Goal: Information Seeking & Learning: Learn about a topic

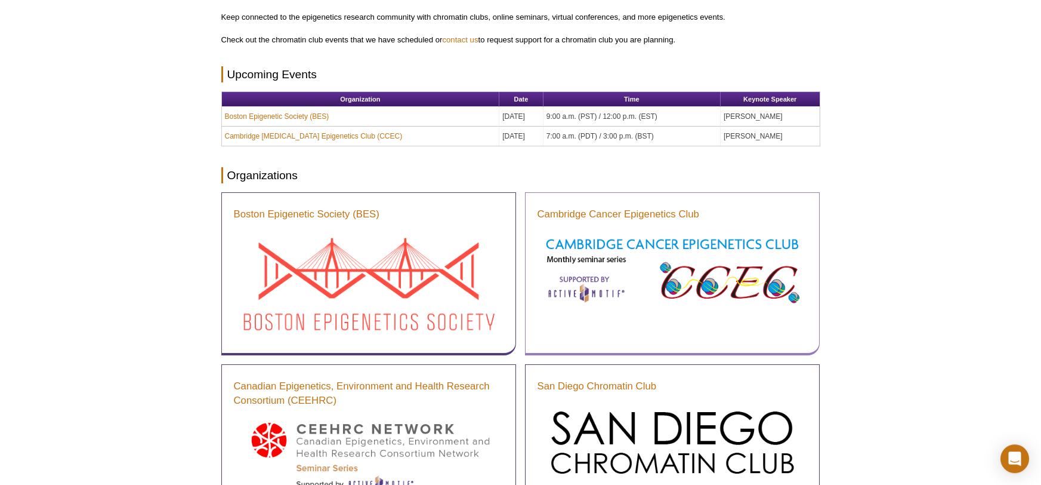
scroll to position [134, 0]
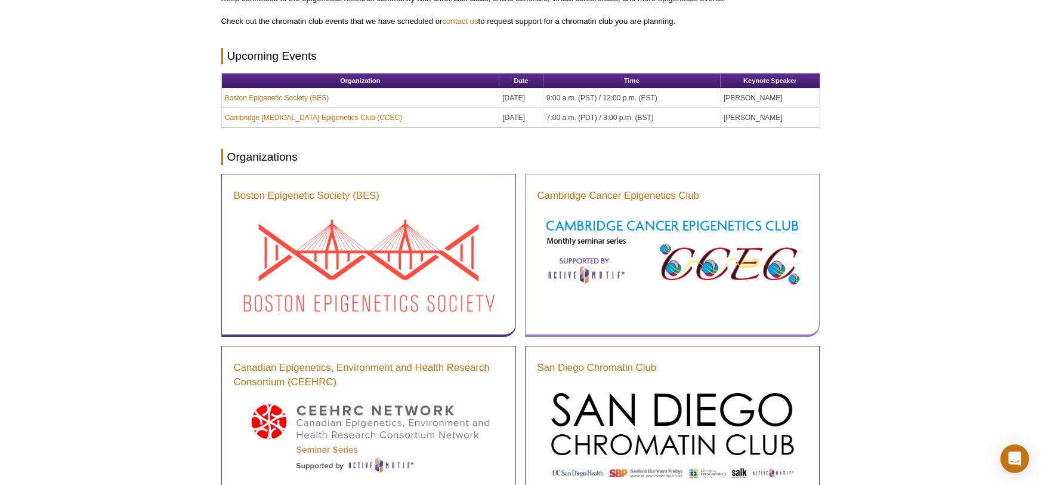
click at [658, 297] on div "Cambridge Cancer Epigenetics Club" at bounding box center [672, 255] width 295 height 163
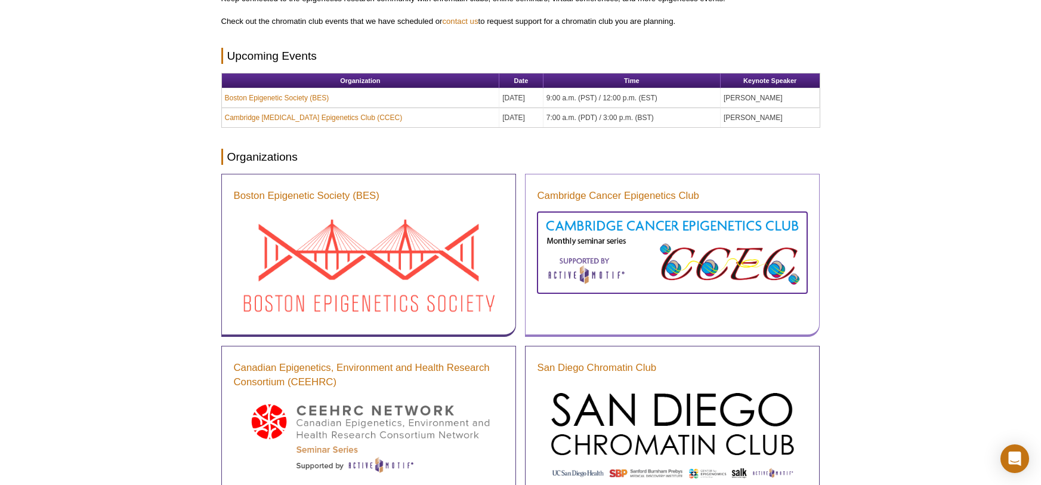
click at [655, 279] on img at bounding box center [673, 251] width 270 height 78
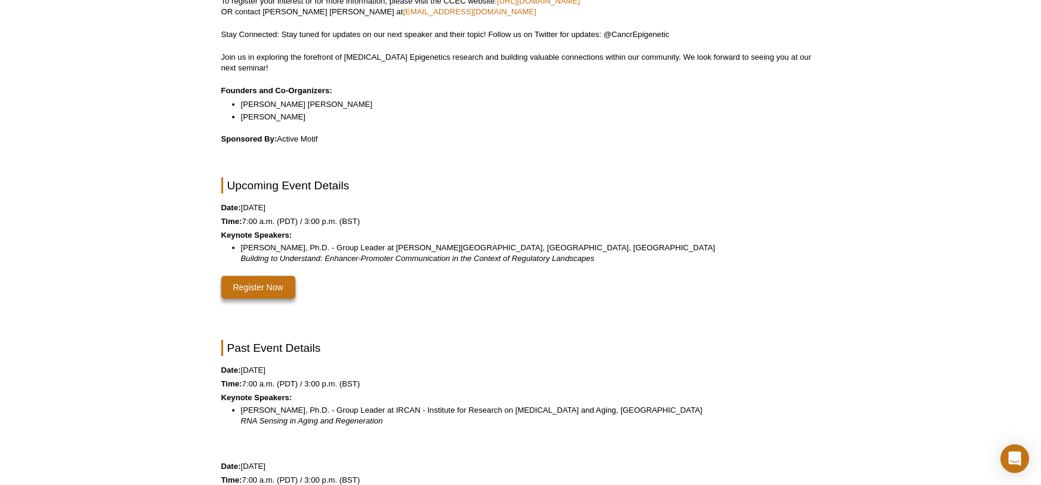
scroll to position [315, 0]
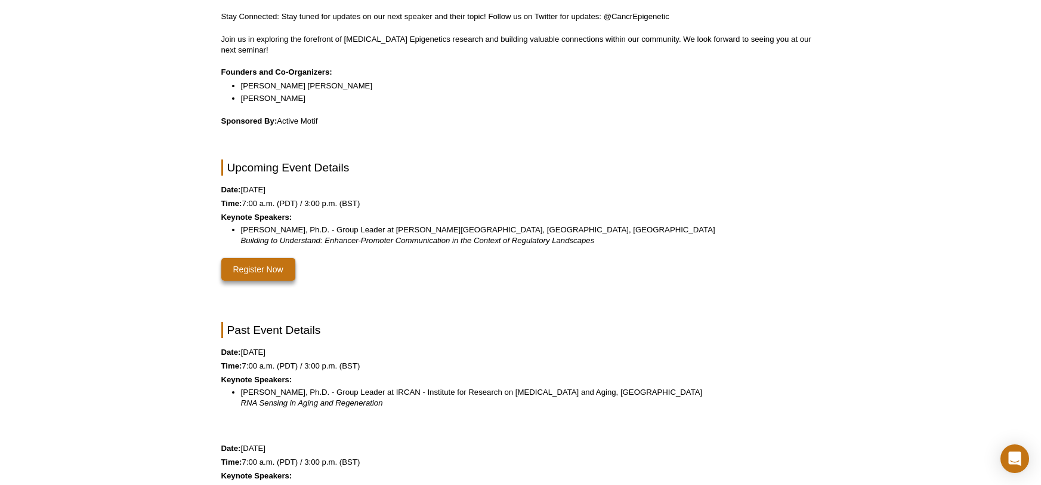
scroll to position [312, 0]
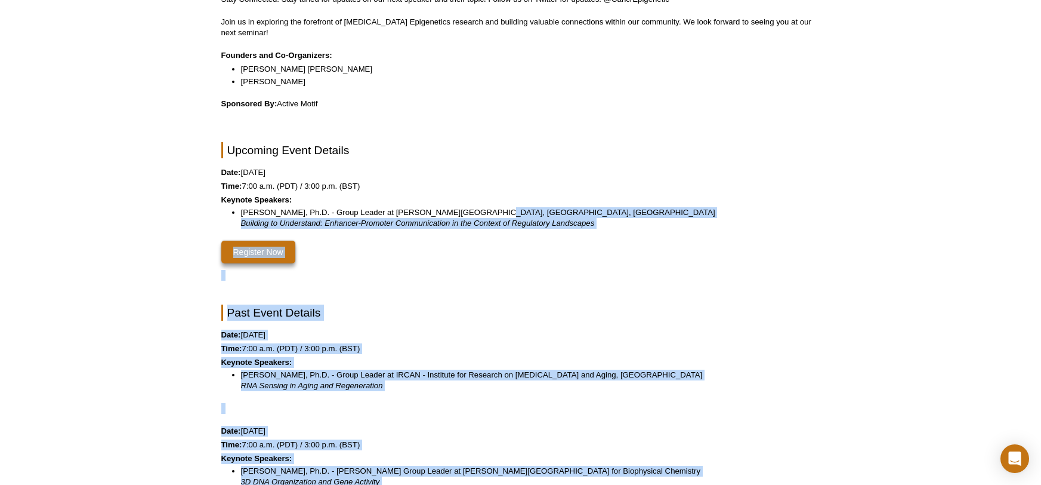
drag, startPoint x: 204, startPoint y: 185, endPoint x: 467, endPoint y: 214, distance: 264.2
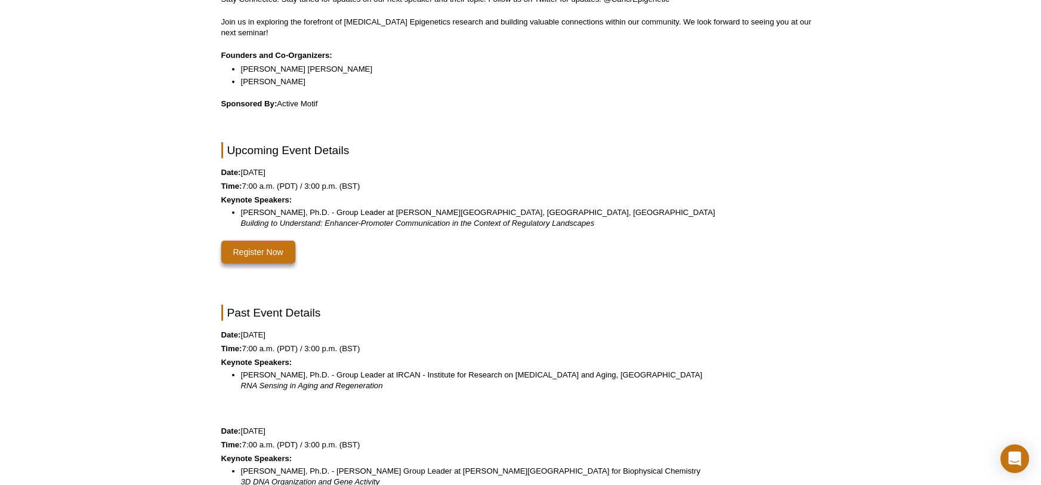
click at [574, 200] on p "Keynote Speakers:" at bounding box center [520, 200] width 599 height 11
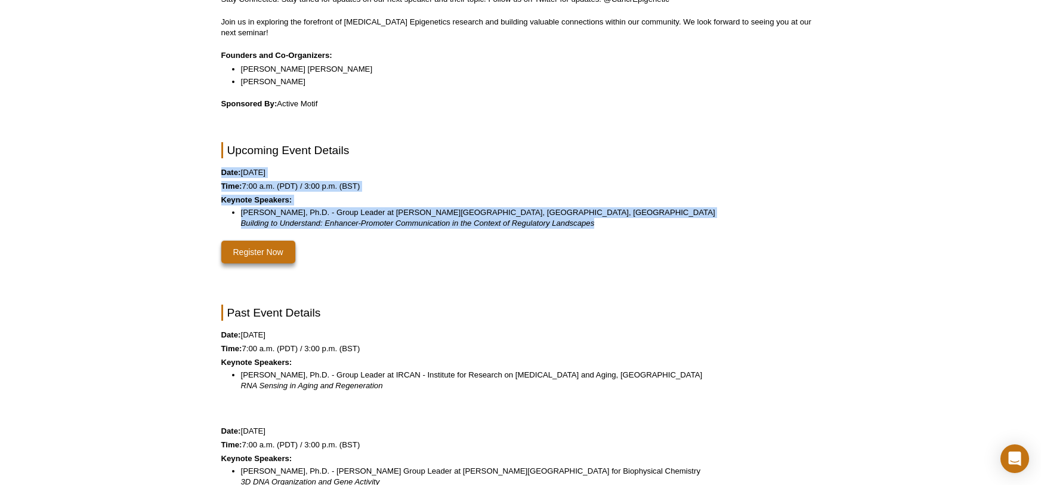
drag, startPoint x: 606, startPoint y: 228, endPoint x: 219, endPoint y: 169, distance: 391.8
copy div "Date: September 5, 2025 Time: 7:00 a.m. (PDT) / 3:00 p.m. (BST) Keynote Speaker…"
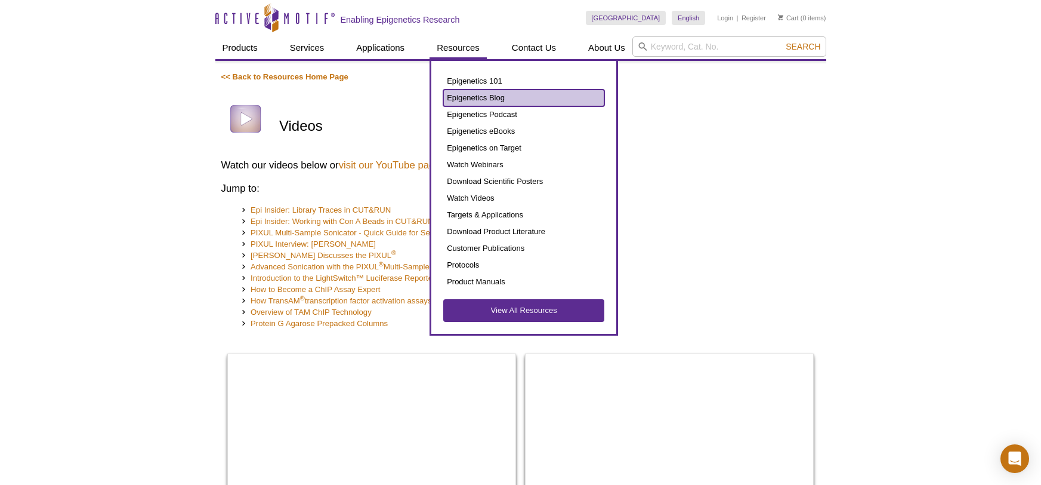
click at [476, 98] on link "Epigenetics Blog" at bounding box center [523, 98] width 161 height 17
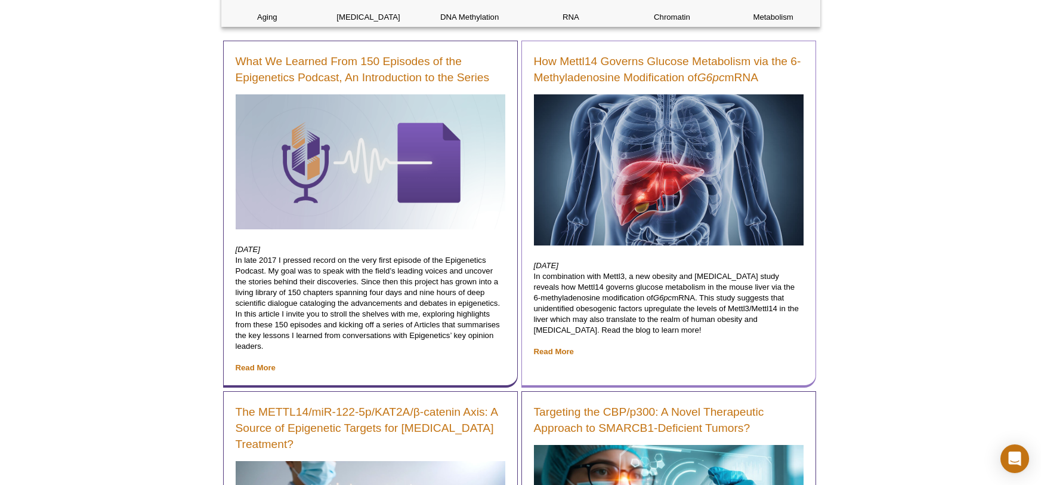
scroll to position [255, 0]
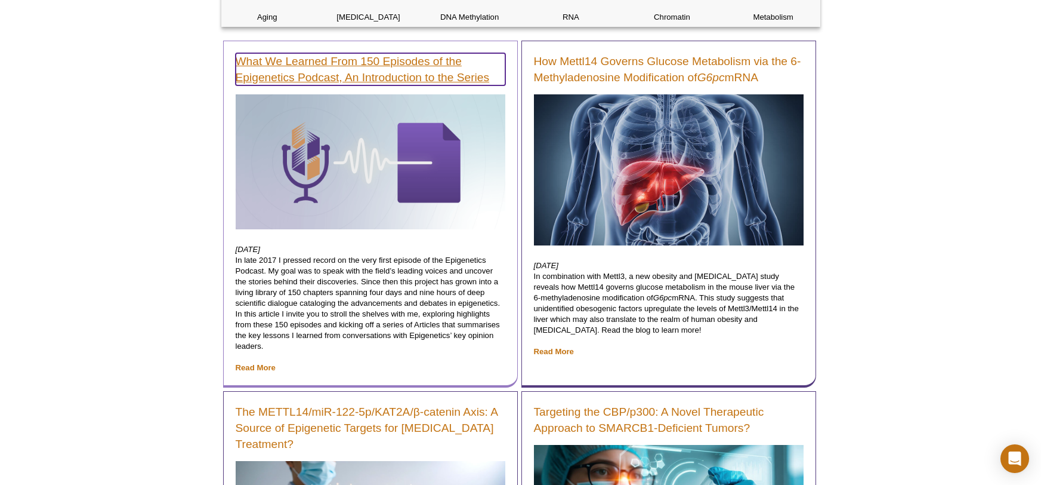
click at [355, 70] on link "What We Learned From 150 Episodes of the Epigenetics Podcast, An Introduction t…" at bounding box center [371, 69] width 270 height 32
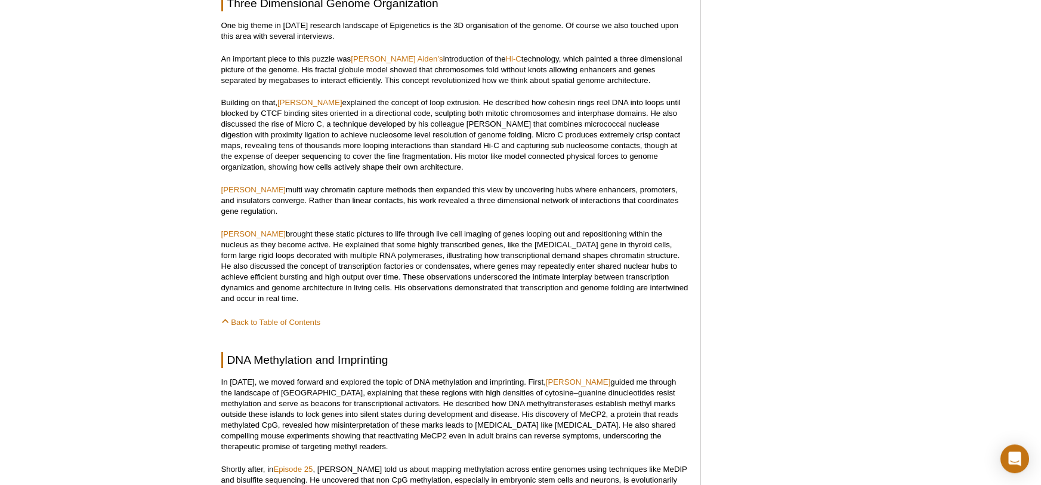
scroll to position [1004, 0]
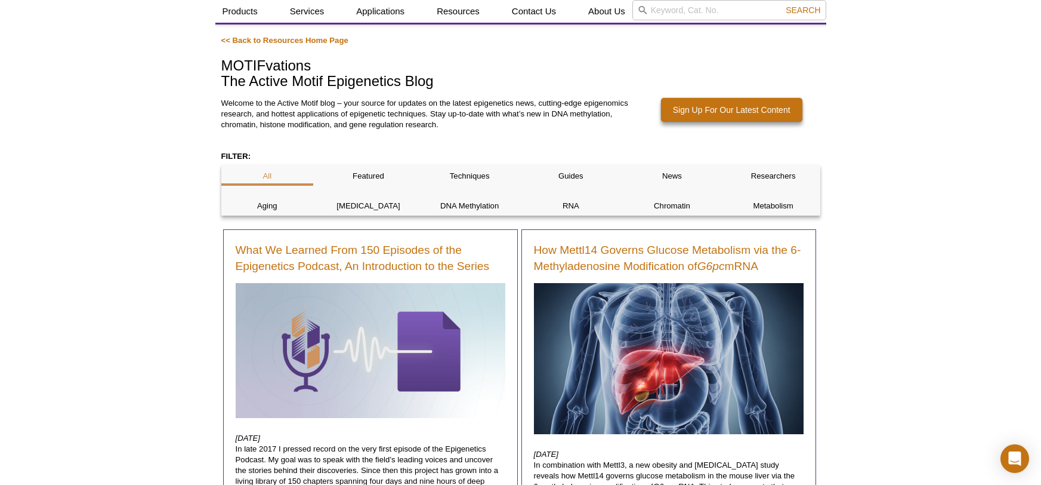
scroll to position [67, 0]
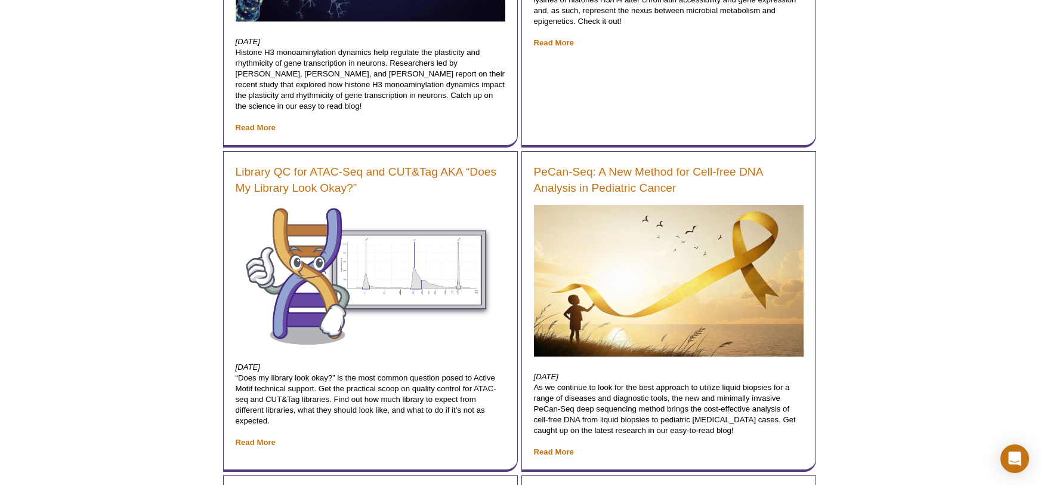
scroll to position [1881, 0]
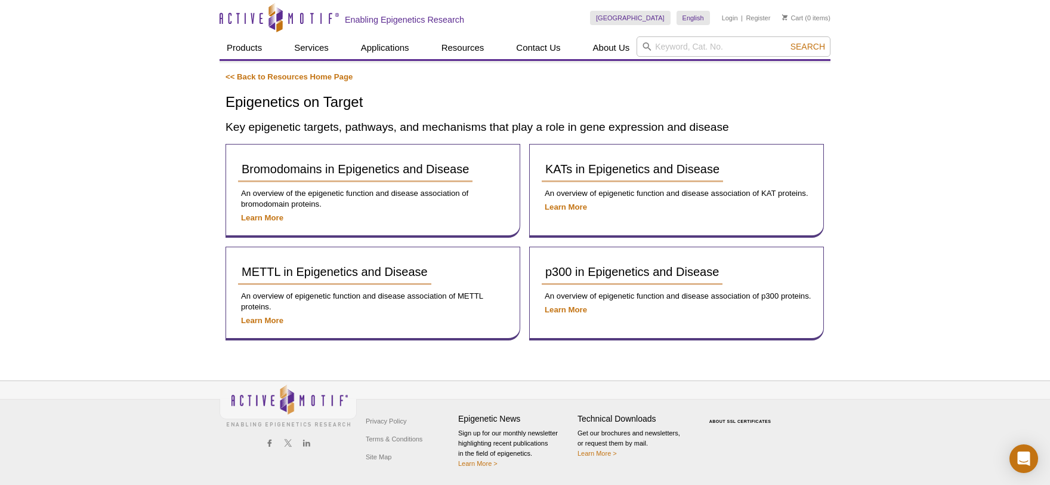
click at [168, 274] on div "Active Motif Logo Enabling Epigenetics Research 0 Search Skip to content Active…" at bounding box center [525, 242] width 1050 height 485
